Goal: Information Seeking & Learning: Check status

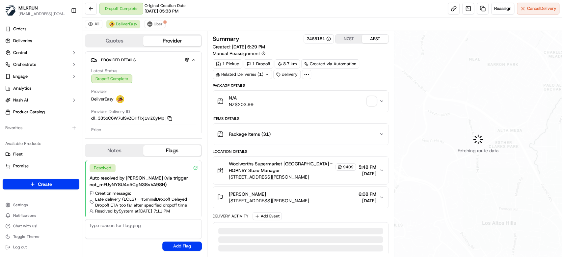
scroll to position [11, 0]
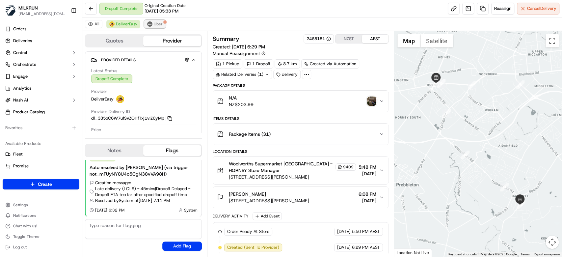
click at [150, 23] on img at bounding box center [149, 23] width 5 height 5
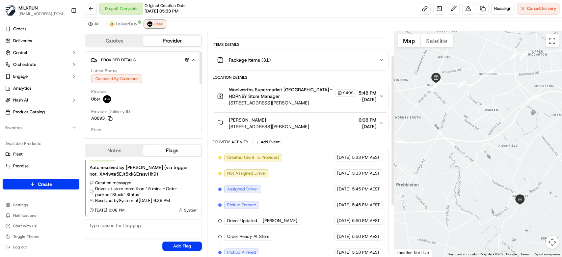
scroll to position [113, 0]
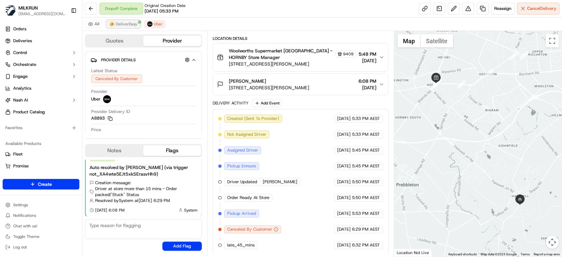
click at [131, 27] on button "DeliverEasy" at bounding box center [123, 24] width 34 height 8
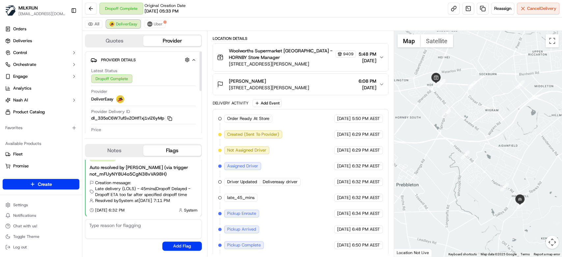
scroll to position [160, 0]
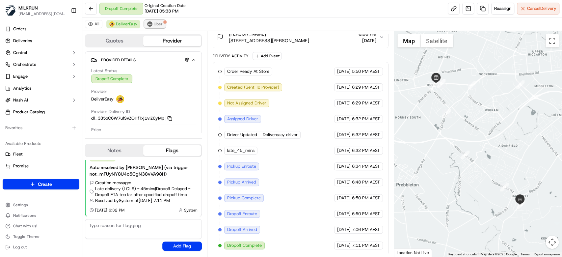
click at [150, 23] on img at bounding box center [149, 23] width 5 height 5
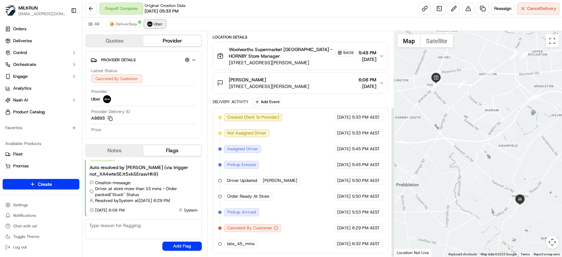
scroll to position [113, 0]
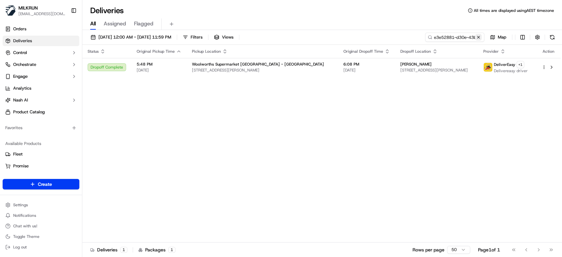
click at [479, 37] on button at bounding box center [478, 37] width 7 height 7
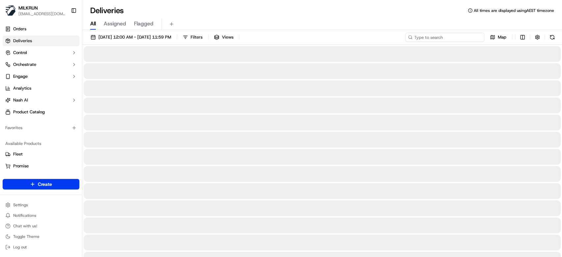
click at [454, 36] on input at bounding box center [444, 37] width 79 height 9
paste input "3d431e49-97ad-405a-9e09-693065db630f"
type input "3d431e49-97ad-405a-9e09-693065db630f"
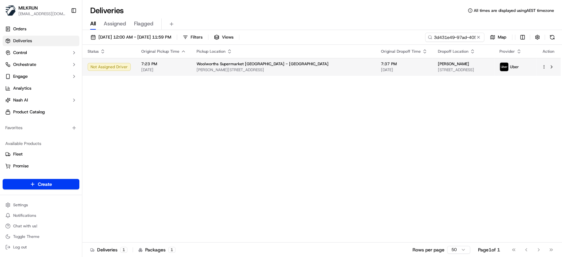
click at [295, 73] on td "Woolworths Supermarket NZ - Rolleston McCauley St & Rolleston Dr, Rolleston, Ca…" at bounding box center [283, 67] width 184 height 18
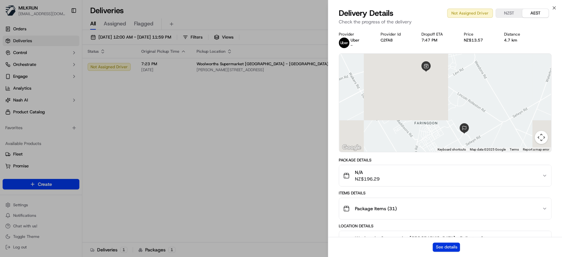
click at [446, 248] on button "See details" at bounding box center [446, 246] width 27 height 9
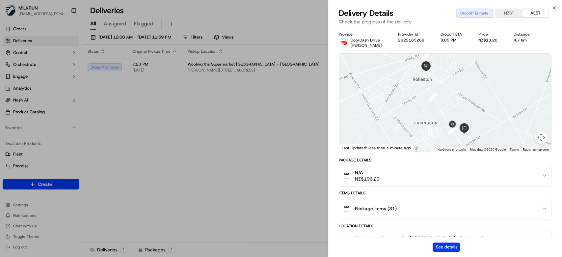
drag, startPoint x: 245, startPoint y: 183, endPoint x: 226, endPoint y: 134, distance: 53.1
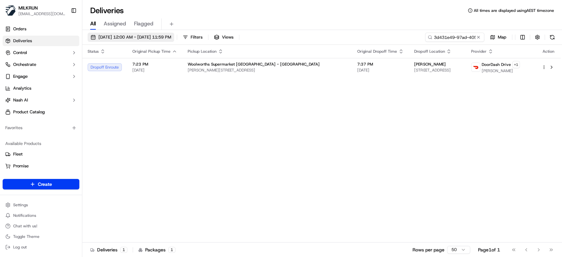
click at [110, 35] on span "23/09/2025 12:00 AM - 23/09/2025 11:59 PM" at bounding box center [134, 37] width 73 height 6
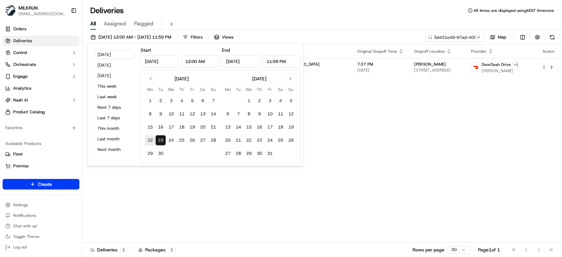
click at [152, 142] on button "22" at bounding box center [150, 140] width 11 height 11
type input "Sep 22, 2025"
click at [152, 142] on button "22" at bounding box center [150, 140] width 11 height 11
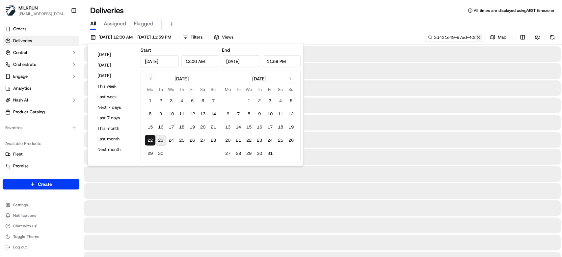
click at [480, 37] on button at bounding box center [478, 37] width 7 height 7
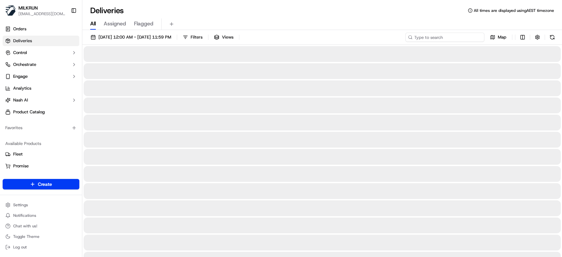
click at [458, 38] on input at bounding box center [444, 37] width 79 height 9
paste input "03bbd6b4-0a74-45ca-af04-a3dd96446814"
type input "03bbd6b4-0a74-45ca-af04-a3dd96446814"
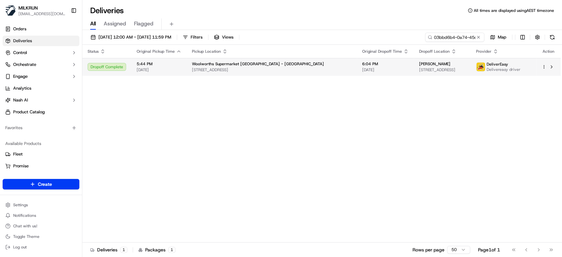
click at [282, 64] on div "Woolworths Supermarket NZ - Colombo St" at bounding box center [272, 63] width 160 height 5
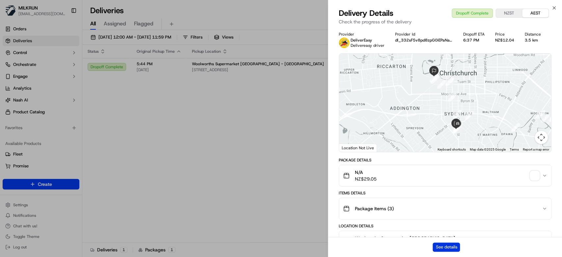
click at [453, 246] on button "See details" at bounding box center [446, 246] width 27 height 9
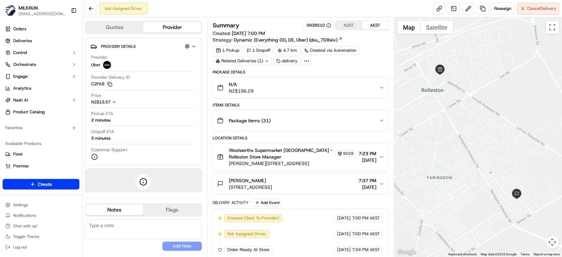
click at [354, 26] on button "NZST" at bounding box center [348, 25] width 26 height 9
click at [499, 11] on span "Reassign" at bounding box center [502, 9] width 17 height 6
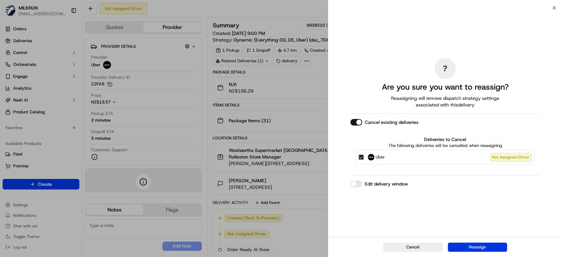
click at [477, 246] on button "Reassign" at bounding box center [477, 246] width 59 height 9
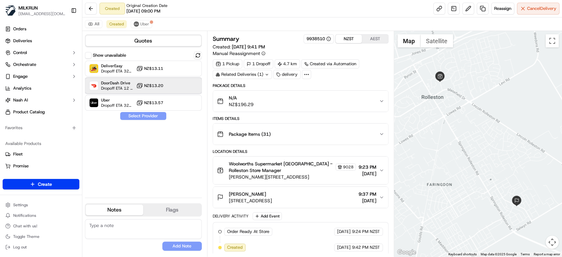
click at [182, 85] on div at bounding box center [182, 86] width 8 height 8
click at [148, 117] on button "Assign Provider" at bounding box center [143, 116] width 47 height 8
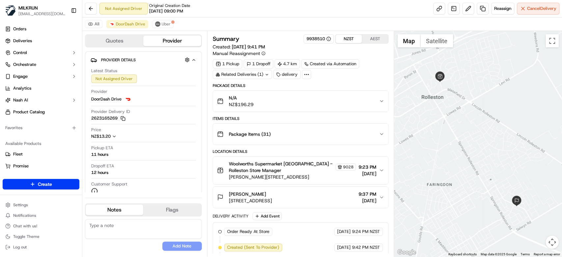
click at [377, 39] on button "AEST" at bounding box center [375, 39] width 26 height 9
click at [356, 38] on button "NZST" at bounding box center [348, 39] width 26 height 9
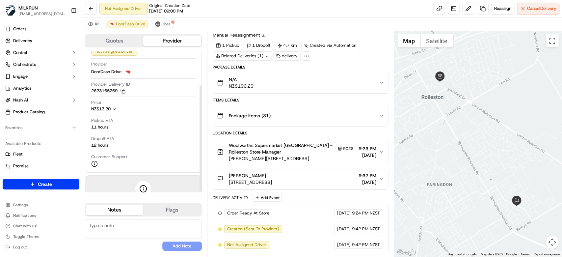
scroll to position [46, 0]
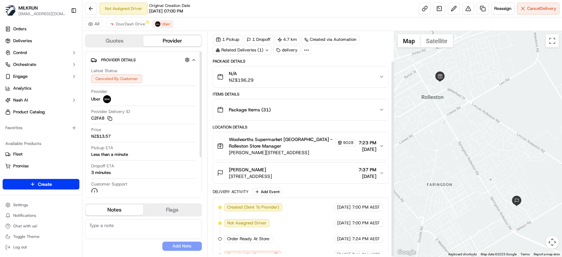
scroll to position [34, 0]
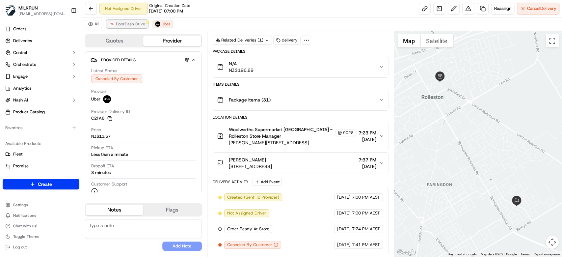
click at [125, 26] on span "DoorDash Drive" at bounding box center [130, 23] width 29 height 5
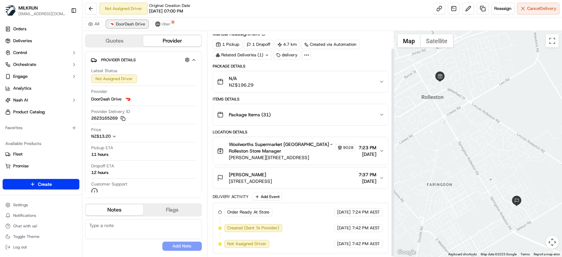
scroll to position [18, 0]
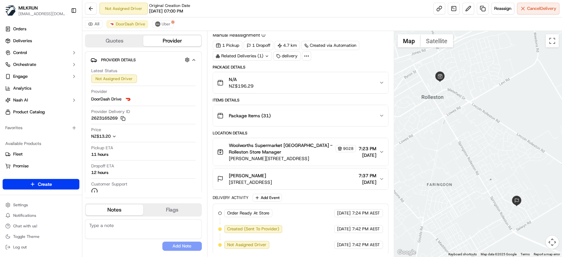
click at [169, 29] on div "All DoorDash Drive Uber" at bounding box center [322, 23] width 480 height 13
click at [169, 27] on button "Uber" at bounding box center [162, 24] width 21 height 8
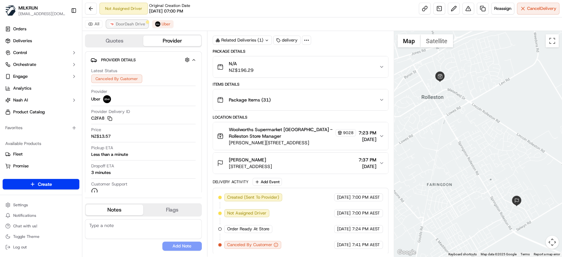
click at [132, 24] on span "DoorDash Drive" at bounding box center [130, 23] width 29 height 5
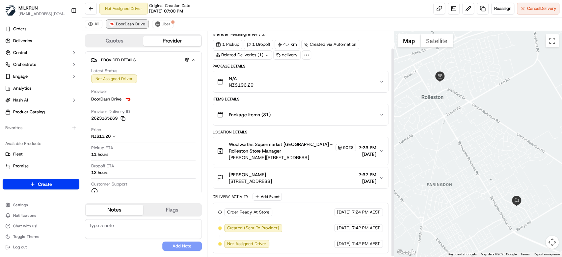
scroll to position [18, 0]
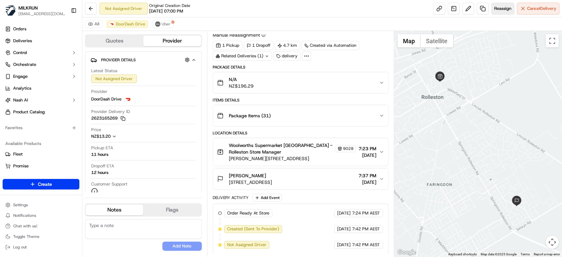
click at [502, 10] on span "Reassign" at bounding box center [502, 9] width 17 height 6
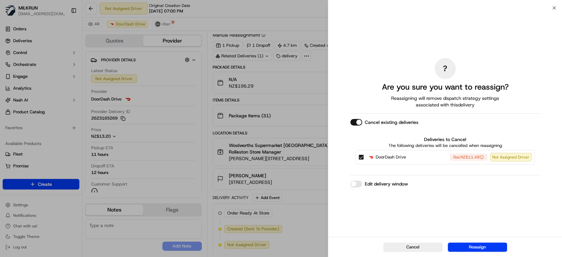
click at [361, 181] on button "Edit delivery window" at bounding box center [356, 183] width 12 height 7
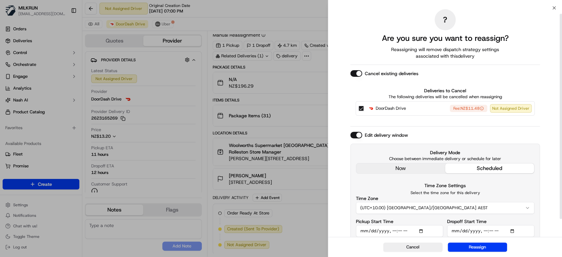
scroll to position [27, 0]
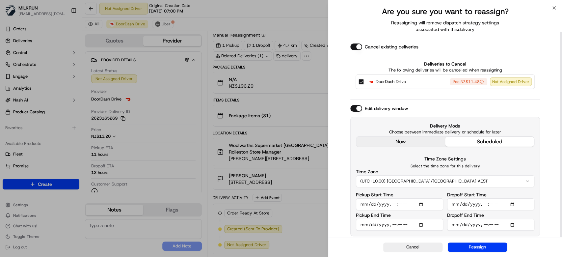
click at [411, 138] on div "? Are you sure you want to reassign? Reassigning will remove dispatch strategy …" at bounding box center [445, 110] width 190 height 254
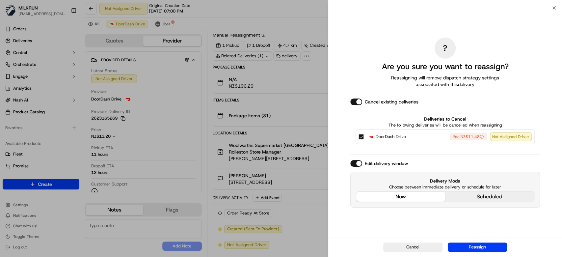
click at [415, 198] on button "now" at bounding box center [400, 197] width 89 height 10
click at [417, 195] on button "now" at bounding box center [400, 197] width 89 height 10
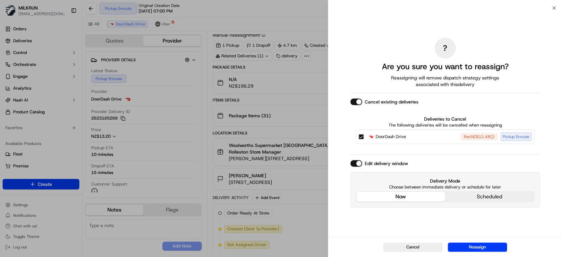
scroll to position [34, 0]
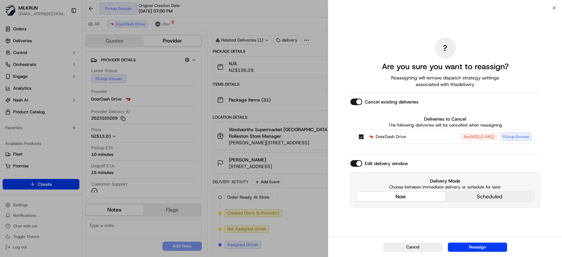
click at [487, 242] on div "Cancel Reassign" at bounding box center [445, 247] width 234 height 20
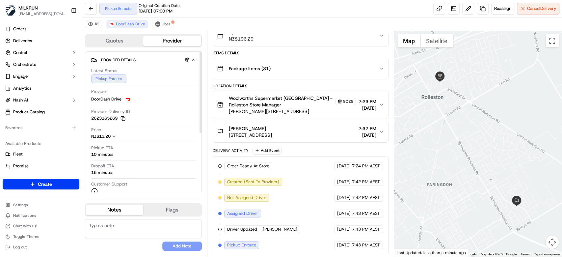
scroll to position [0, 0]
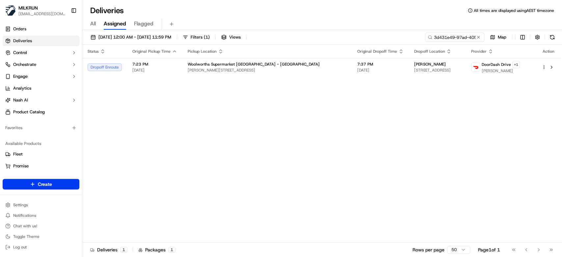
click at [95, 25] on span "All" at bounding box center [93, 24] width 6 height 8
drag, startPoint x: 299, startPoint y: 131, endPoint x: 296, endPoint y: 85, distance: 46.5
click at [299, 129] on div "Status Original Pickup Time Pickup Location Original Dropoff Time Dropoff Locat…" at bounding box center [321, 144] width 478 height 198
click at [478, 38] on button at bounding box center [478, 37] width 7 height 7
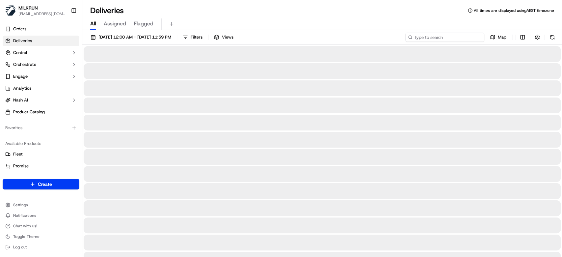
click at [444, 37] on input at bounding box center [444, 37] width 79 height 9
paste input "f0055efb-d355-4e44-b037-a9dfaa3eaa71"
type input "f0055efb-d355-4e44-b037-a9dfaa3eaa71"
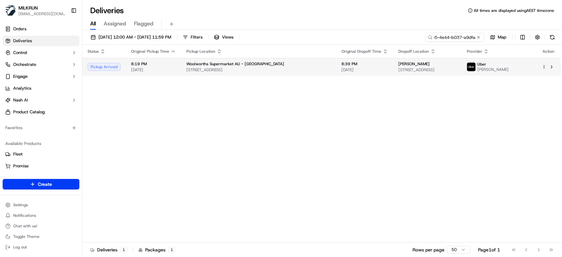
click at [398, 68] on span "[STREET_ADDRESS]" at bounding box center [427, 69] width 58 height 5
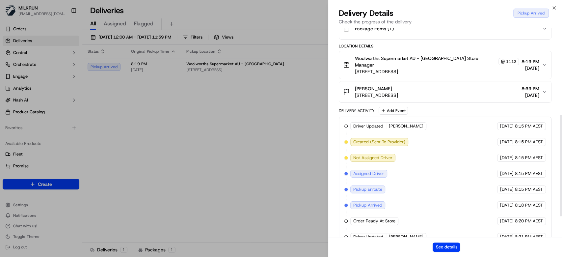
scroll to position [224, 0]
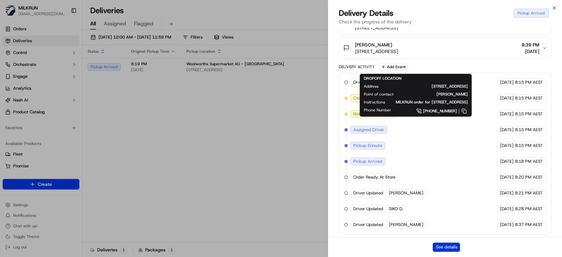
click at [457, 246] on button "See details" at bounding box center [446, 246] width 27 height 9
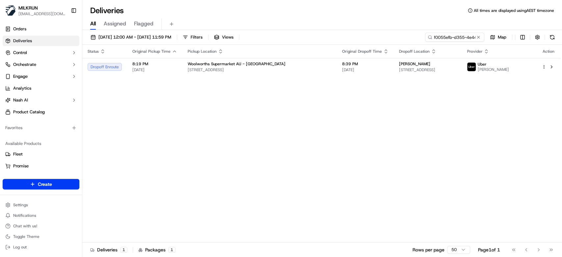
drag, startPoint x: 219, startPoint y: 144, endPoint x: 242, endPoint y: 126, distance: 29.4
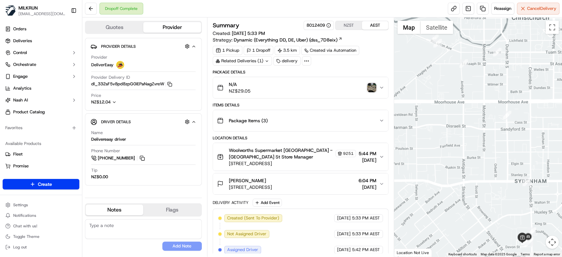
click at [371, 87] on img "button" at bounding box center [371, 87] width 9 height 9
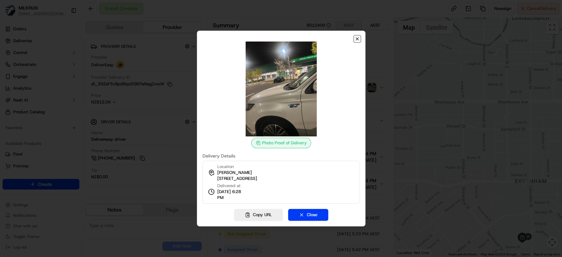
click at [356, 40] on icon "button" at bounding box center [357, 39] width 3 height 3
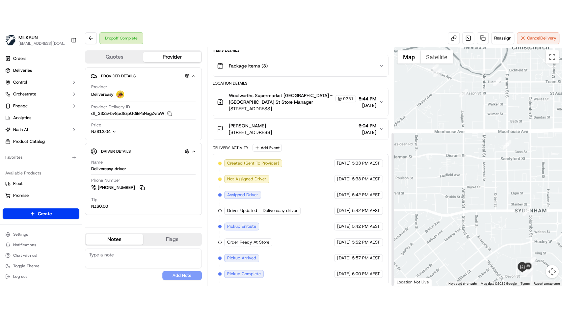
scroll to position [131, 0]
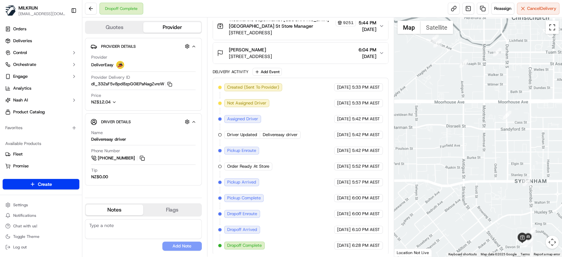
click at [554, 28] on button "Toggle fullscreen view" at bounding box center [552, 27] width 13 height 13
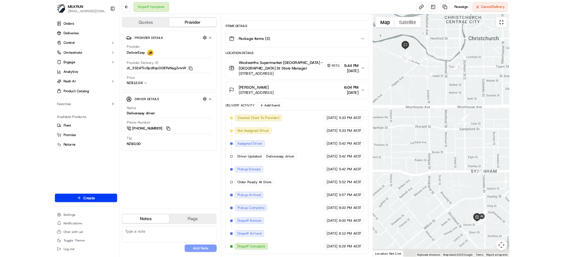
scroll to position [71, 0]
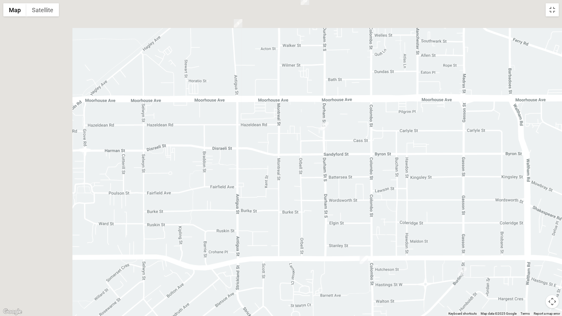
drag, startPoint x: 349, startPoint y: 179, endPoint x: 471, endPoint y: 260, distance: 146.2
click at [473, 256] on div at bounding box center [281, 158] width 562 height 316
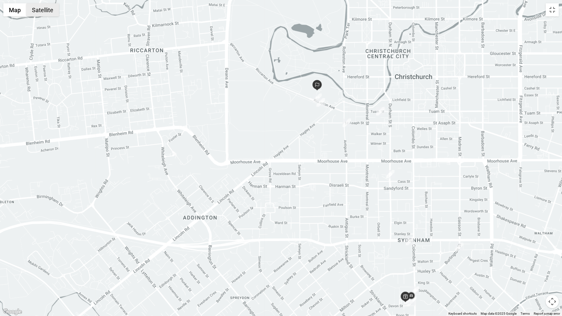
click at [40, 13] on button "Satellite" at bounding box center [42, 9] width 33 height 13
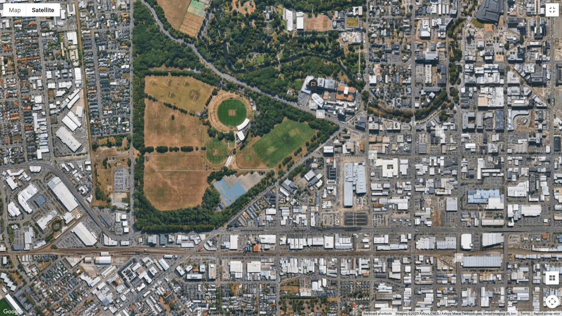
drag, startPoint x: 344, startPoint y: 162, endPoint x: 353, endPoint y: 250, distance: 89.0
click at [353, 250] on div at bounding box center [281, 158] width 562 height 316
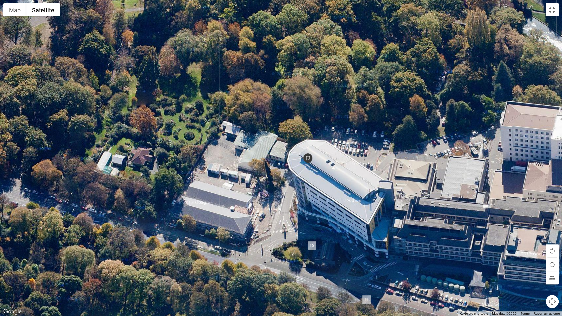
drag, startPoint x: 298, startPoint y: 163, endPoint x: 483, endPoint y: 292, distance: 226.1
click at [483, 256] on div at bounding box center [281, 158] width 562 height 316
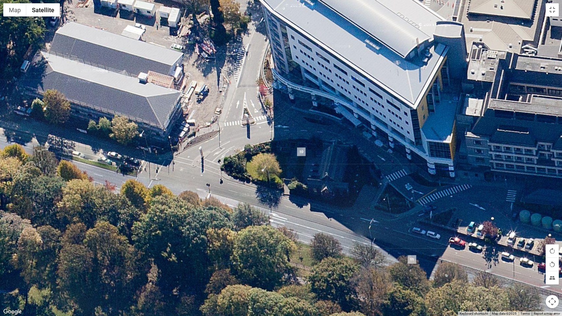
drag, startPoint x: 332, startPoint y: 239, endPoint x: 348, endPoint y: 135, distance: 105.7
click at [348, 135] on div at bounding box center [281, 158] width 562 height 316
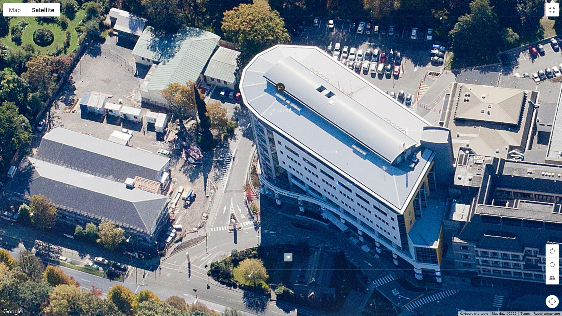
click at [335, 246] on div at bounding box center [281, 158] width 562 height 316
click at [547, 10] on button "Toggle fullscreen view" at bounding box center [552, 9] width 13 height 13
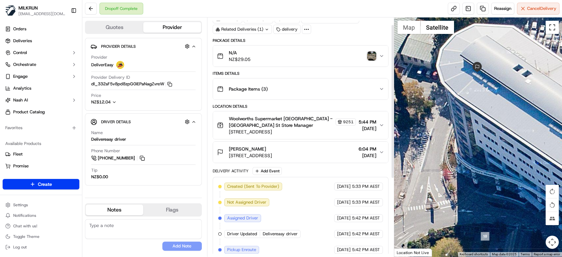
scroll to position [0, 0]
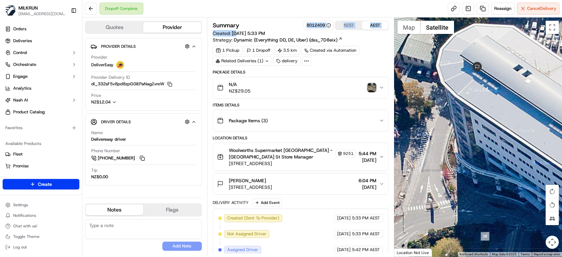
drag, startPoint x: 284, startPoint y: 33, endPoint x: 237, endPoint y: 33, distance: 47.4
click at [237, 33] on div "Summary 8012409 NZST AEST Created: 22/09/2025 5:33 PM Strategy: Dynamic (Everyt…" at bounding box center [301, 32] width 176 height 22
drag, startPoint x: 251, startPoint y: 4, endPoint x: 243, endPoint y: 20, distance: 18.0
click at [251, 5] on div "Dropoff Complete Reassign Cancel Delivery" at bounding box center [322, 8] width 480 height 17
drag, startPoint x: 232, startPoint y: 33, endPoint x: 285, endPoint y: 32, distance: 53.7
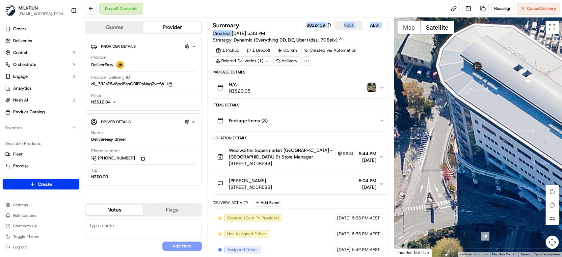
click at [285, 32] on div "Summary 8012409 NZST AEST Created: 22/09/2025 5:33 PM Strategy: Dynamic (Everyt…" at bounding box center [301, 32] width 176 height 22
drag, startPoint x: 231, startPoint y: 33, endPoint x: 259, endPoint y: 33, distance: 28.3
click at [259, 33] on span "Created: 22/09/2025 5:33 PM" at bounding box center [239, 33] width 52 height 7
copy span "22/09/2025"
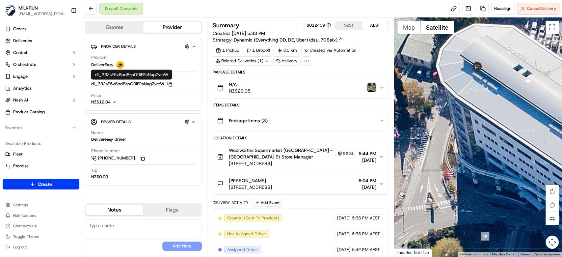
click at [171, 84] on icon "button" at bounding box center [169, 84] width 5 height 5
click at [383, 183] on icon "button" at bounding box center [381, 183] width 5 height 5
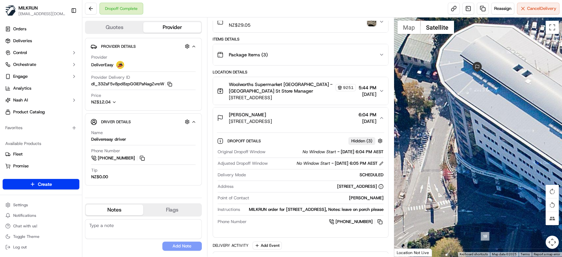
scroll to position [175, 0]
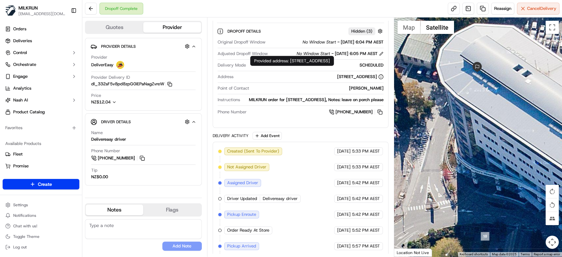
drag, startPoint x: 242, startPoint y: 75, endPoint x: 381, endPoint y: 75, distance: 138.6
click at [381, 75] on div "4 Riccarton Avenue, Christchurch Central City, Canterbury 8011, NZ" at bounding box center [309, 77] width 147 height 6
copy div "4 Riccarton Avenue, Christchurch Central City, Canterbury 8011, NZ"
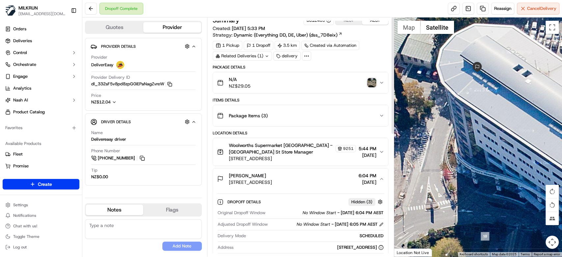
scroll to position [0, 0]
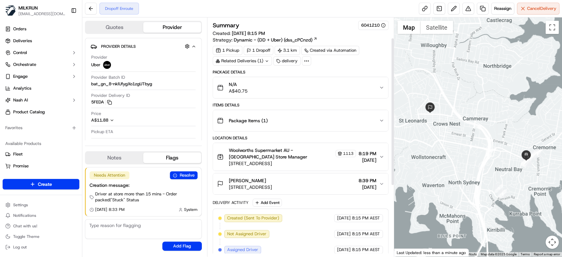
scroll to position [146, 0]
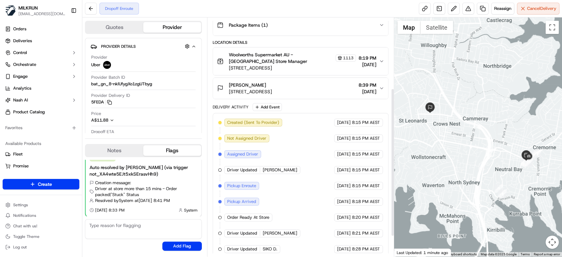
scroll to position [146, 0]
